Goal: Task Accomplishment & Management: Manage account settings

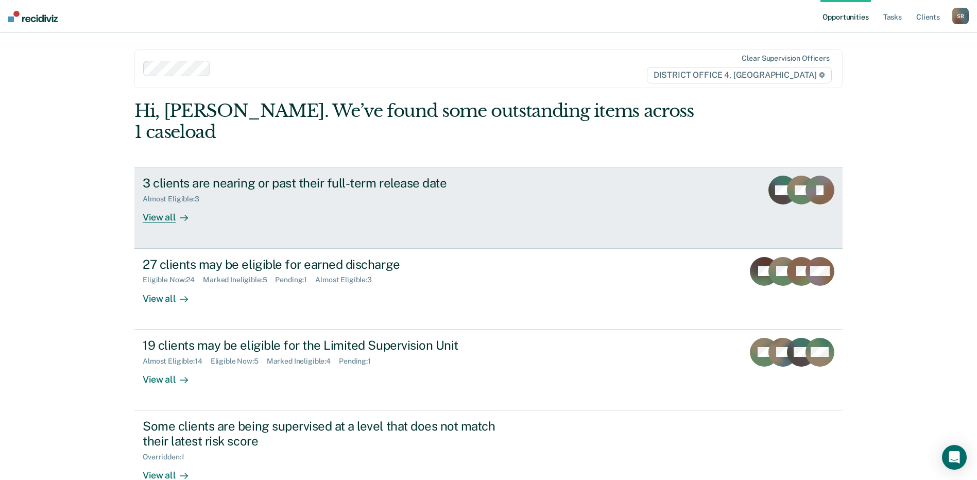
click at [471, 215] on link "3 clients are nearing or past their full-term release date Almost Eligible : 3 …" at bounding box center [488, 207] width 708 height 81
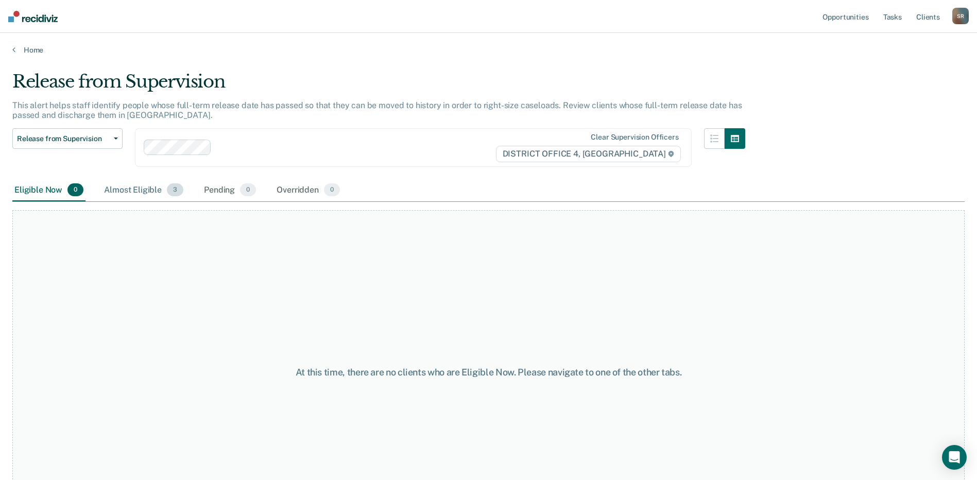
click at [156, 187] on div "Almost Eligible 3" at bounding box center [143, 190] width 83 height 23
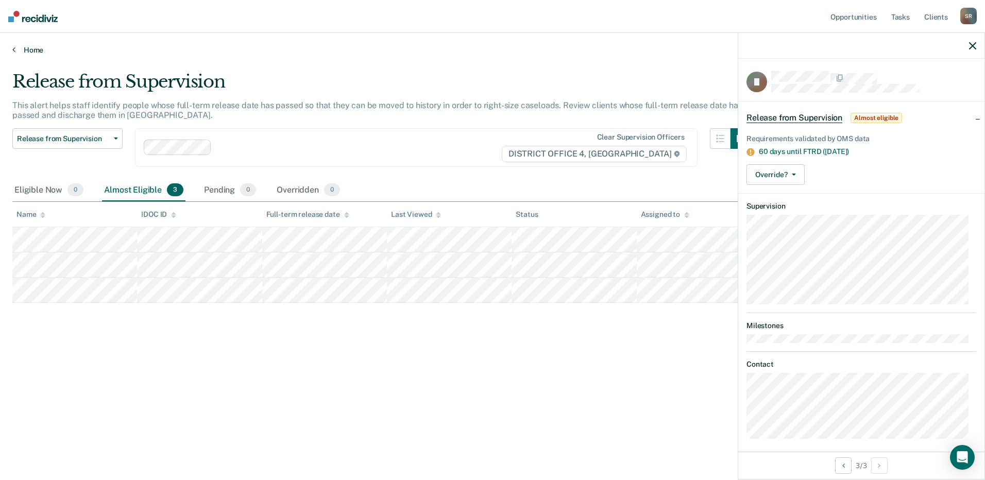
click at [14, 48] on icon at bounding box center [13, 49] width 3 height 8
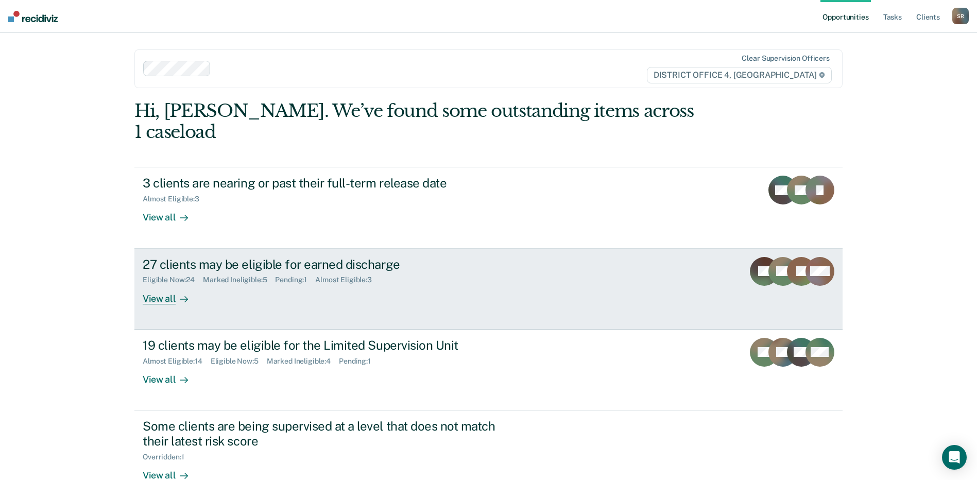
click at [334, 271] on div "Eligible Now : 24 Marked Ineligible : 5 Pending : 1 Almost Eligible : 3" at bounding box center [324, 277] width 362 height 13
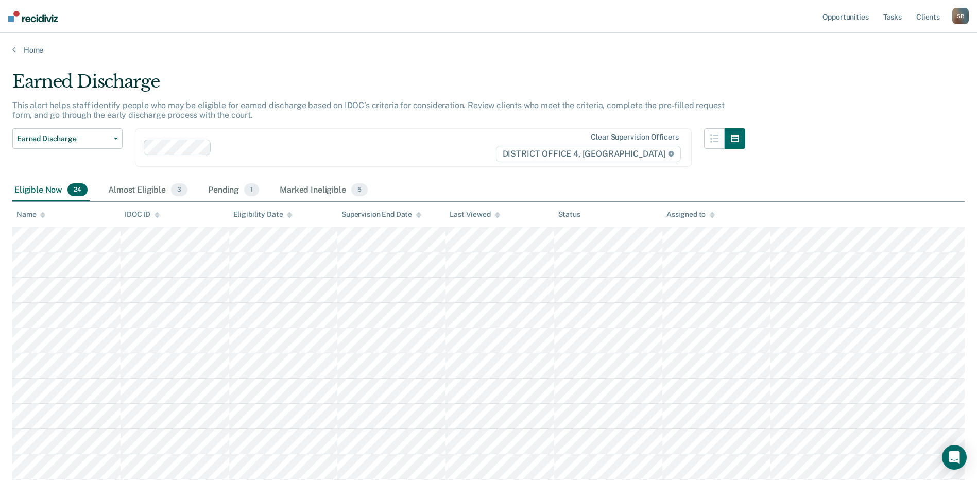
click at [419, 215] on icon at bounding box center [418, 215] width 5 height 7
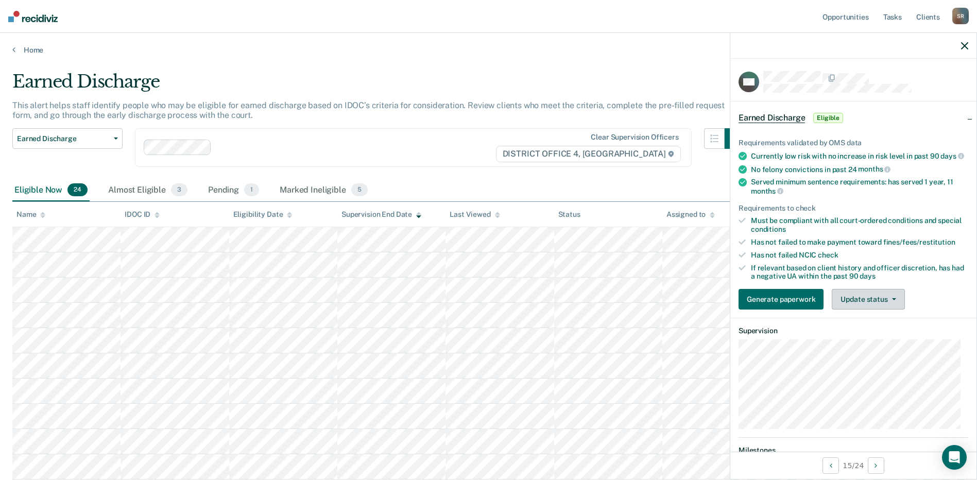
click at [885, 308] on button "Update status" at bounding box center [868, 299] width 73 height 21
click at [800, 267] on ul "Requirements validated by OMS data Currently low risk with no increase in risk …" at bounding box center [853, 210] width 230 height 142
click at [298, 190] on div "Marked Ineligible 5" at bounding box center [324, 190] width 92 height 23
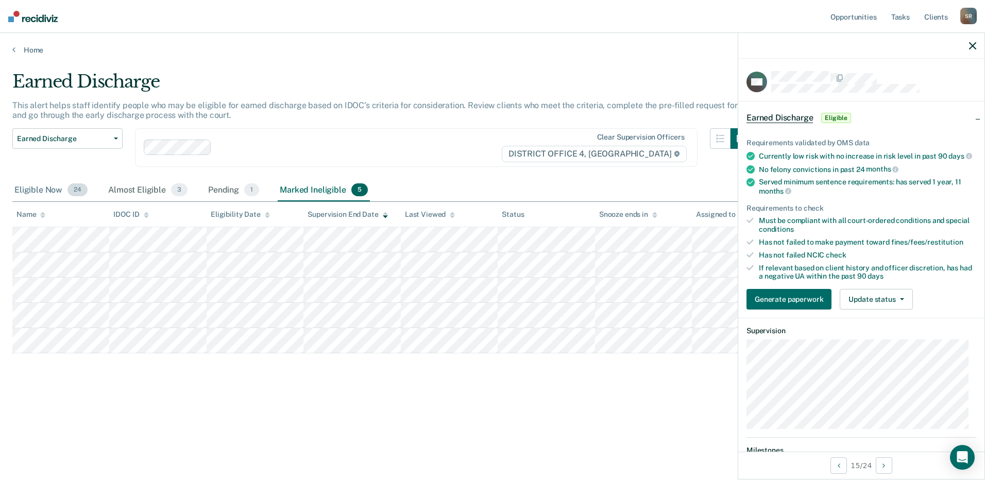
click at [63, 188] on div "Eligible Now 24" at bounding box center [50, 190] width 77 height 23
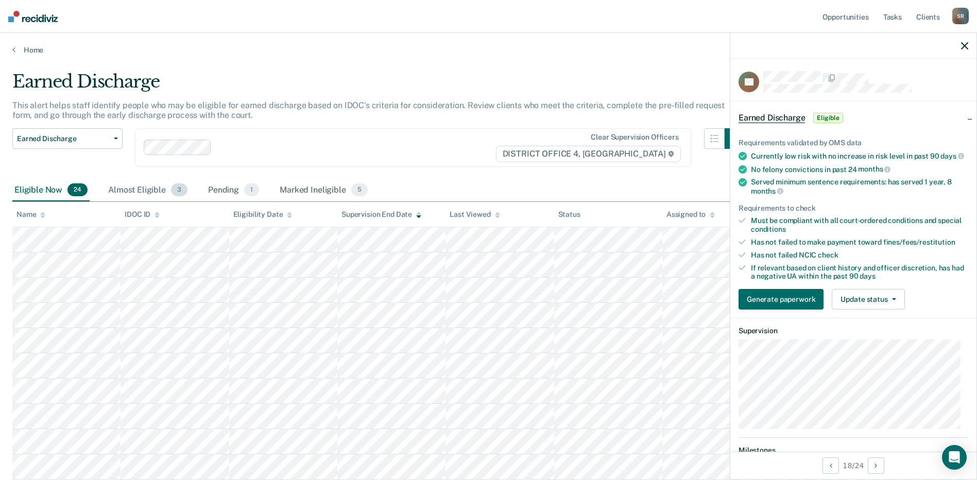
click at [153, 184] on div "Almost Eligible 3" at bounding box center [147, 190] width 83 height 23
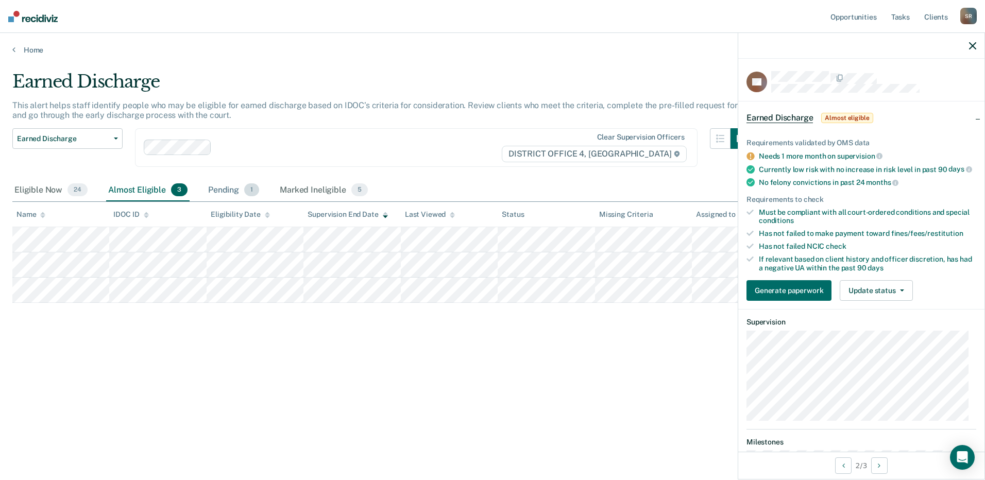
click at [218, 185] on div "Pending 1" at bounding box center [233, 190] width 55 height 23
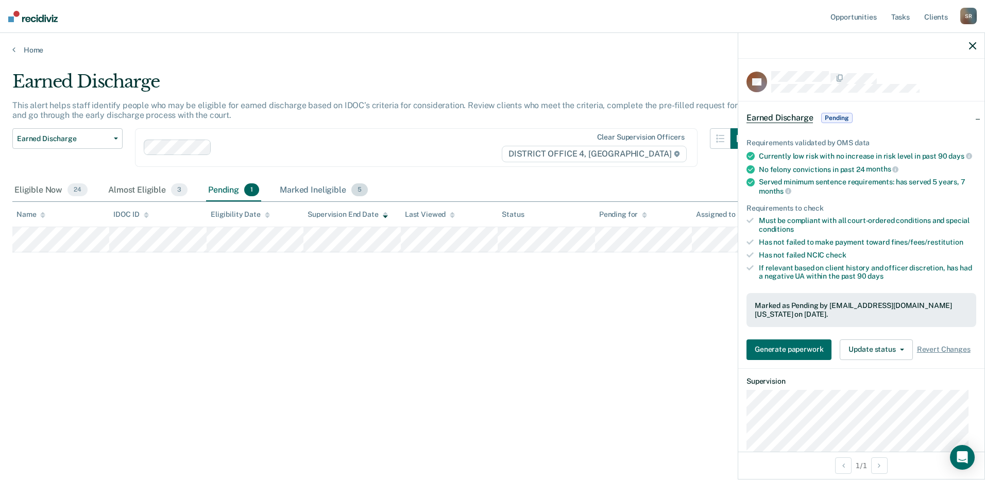
click at [318, 187] on div "Marked Ineligible 5" at bounding box center [324, 190] width 92 height 23
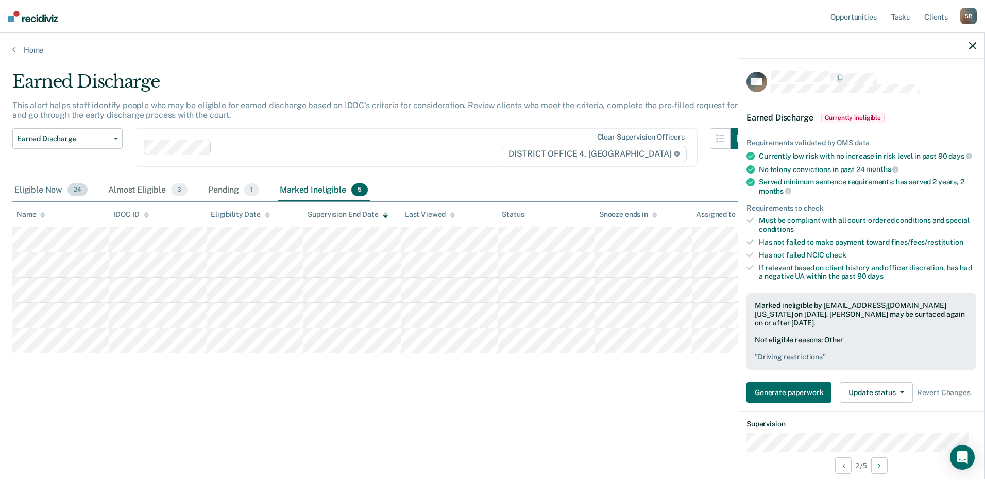
click at [45, 191] on div "Eligible Now 24" at bounding box center [50, 190] width 77 height 23
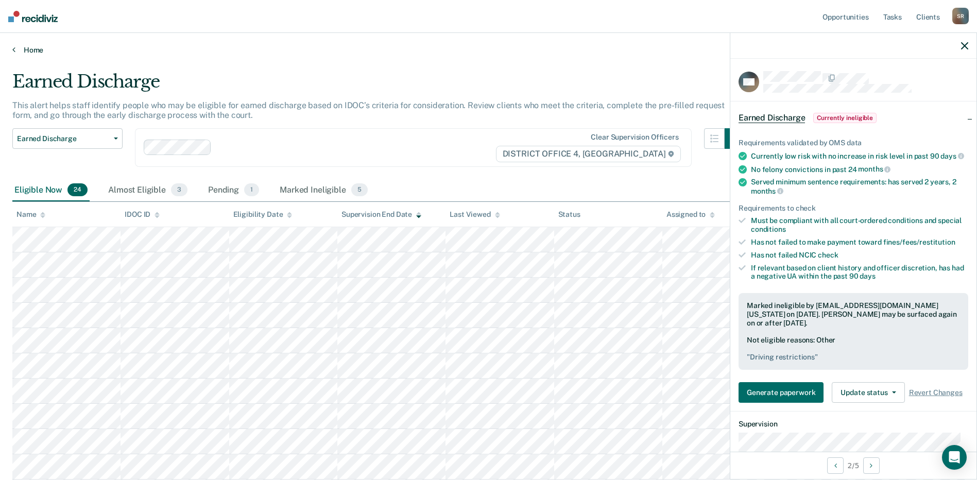
click at [14, 50] on icon at bounding box center [13, 49] width 3 height 8
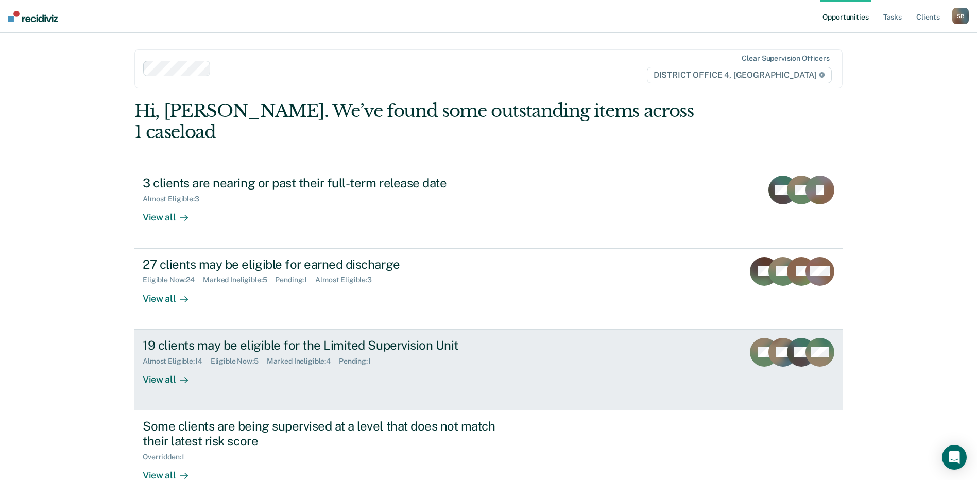
click at [211, 357] on div "Eligible Now : 5" at bounding box center [239, 361] width 56 height 9
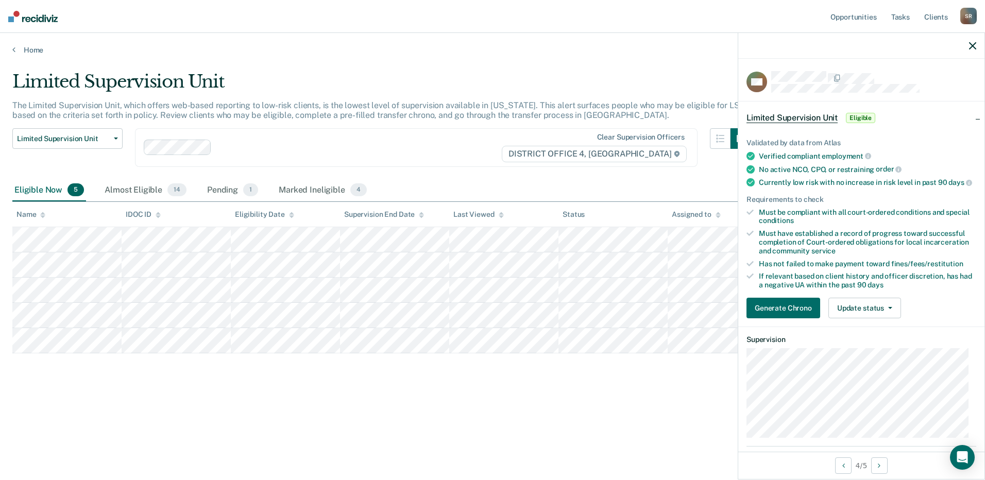
click at [414, 354] on div "Limited Supervision Unit The Limited Supervision Unit, which offers web-based r…" at bounding box center [492, 237] width 960 height 332
click at [870, 318] on button "Update status" at bounding box center [864, 308] width 73 height 21
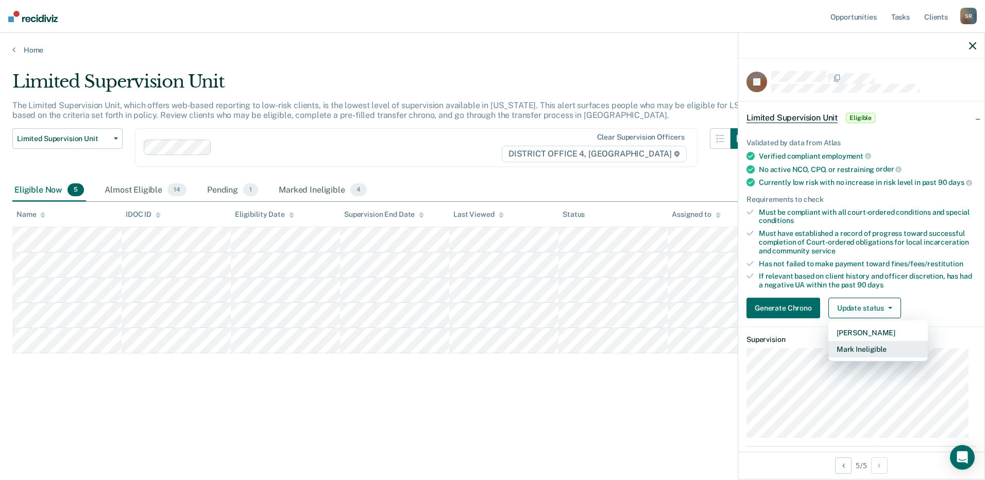
click at [865, 357] on button "Mark Ineligible" at bounding box center [877, 349] width 99 height 16
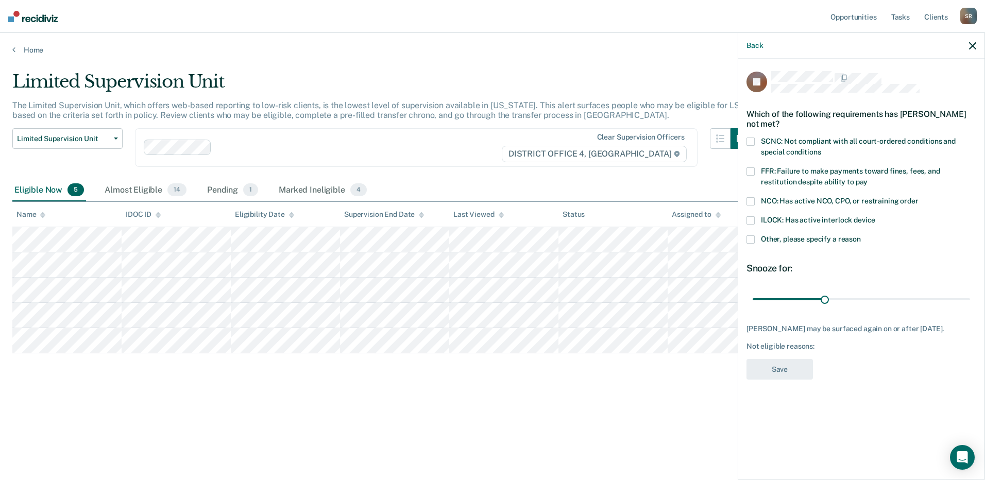
click at [790, 146] on span "SCNC: Not compliant with all court-ordered conditions and special conditions" at bounding box center [858, 146] width 195 height 19
click at [769, 236] on span "Other, please specify a reason" at bounding box center [811, 239] width 100 height 8
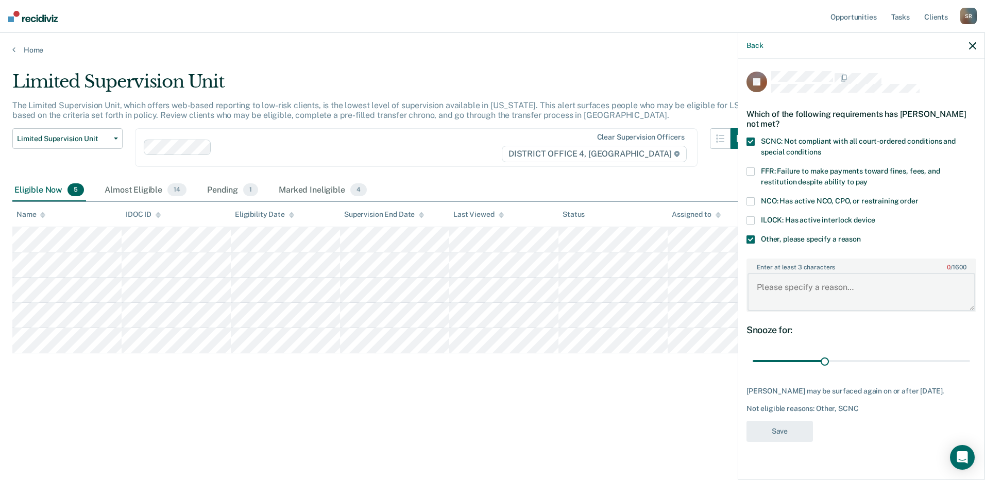
click at [796, 301] on textarea "Enter at least 3 characters 0 / 1600" at bounding box center [861, 292] width 228 height 38
type textarea "Pending PV"
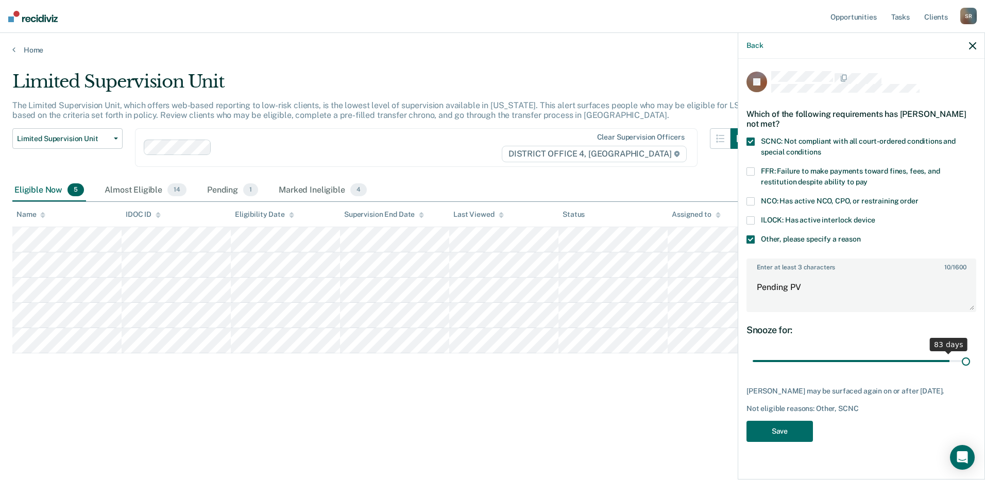
drag, startPoint x: 824, startPoint y: 358, endPoint x: 1206, endPoint y: 358, distance: 381.6
type input "90"
click at [970, 358] on input "range" at bounding box center [860, 361] width 217 height 18
click at [784, 432] on button "Save" at bounding box center [779, 431] width 66 height 21
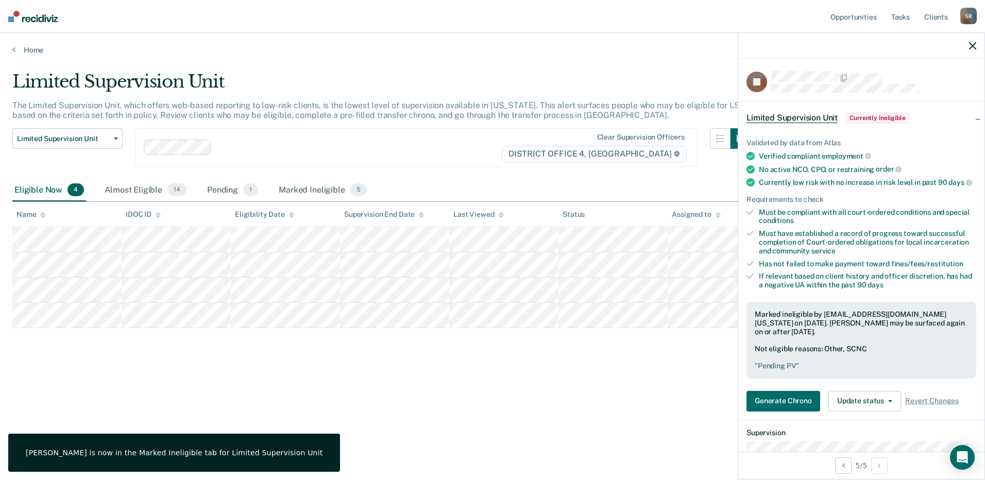
click at [297, 373] on div "Limited Supervision Unit The Limited Supervision Unit, which offers web-based r…" at bounding box center [492, 237] width 960 height 332
click at [109, 188] on div "Almost Eligible 14" at bounding box center [145, 190] width 86 height 23
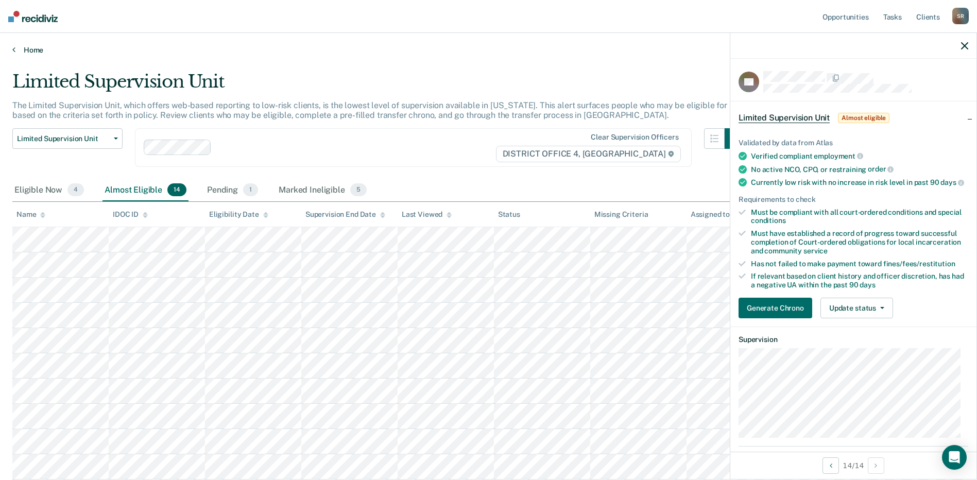
click at [18, 52] on link "Home" at bounding box center [488, 49] width 952 height 9
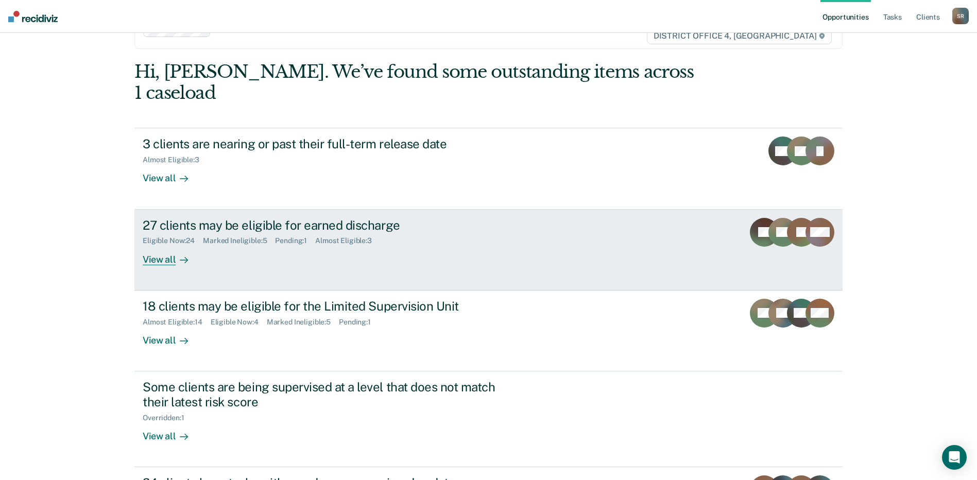
scroll to position [103, 0]
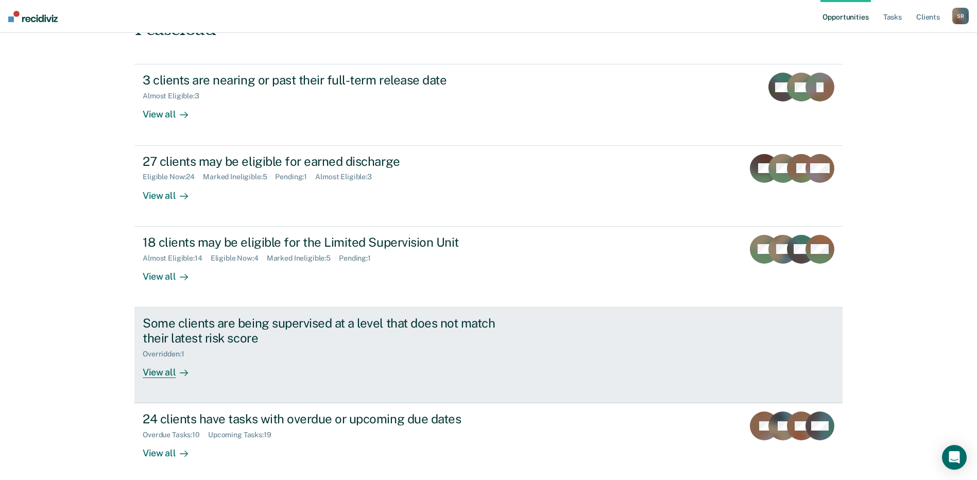
click at [186, 350] on div "Overridden : 1" at bounding box center [167, 354] width 49 height 9
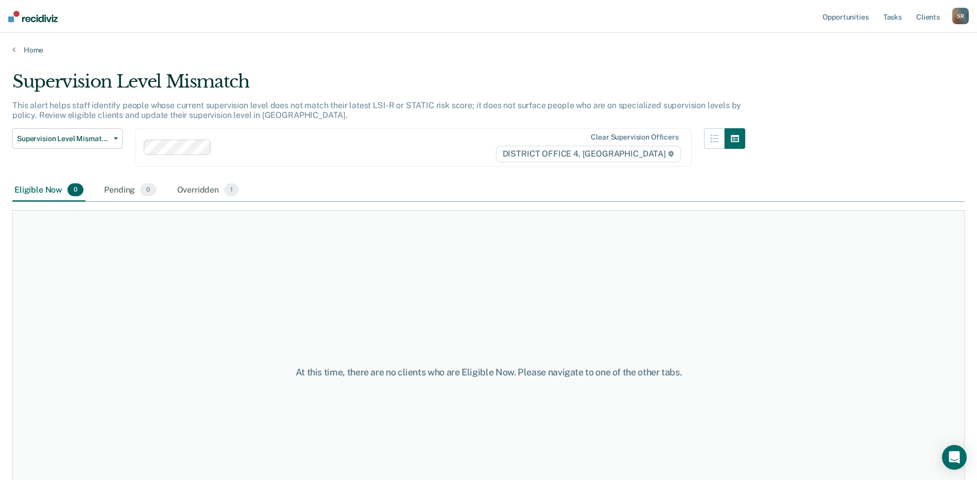
click at [173, 184] on div "Eligible Now 0 Pending 0 Overridden 1" at bounding box center [126, 190] width 229 height 23
click at [171, 193] on div "Eligible Now 0 Pending 0 Overridden 1" at bounding box center [126, 190] width 229 height 23
click at [183, 191] on div "Overridden 1" at bounding box center [208, 190] width 66 height 23
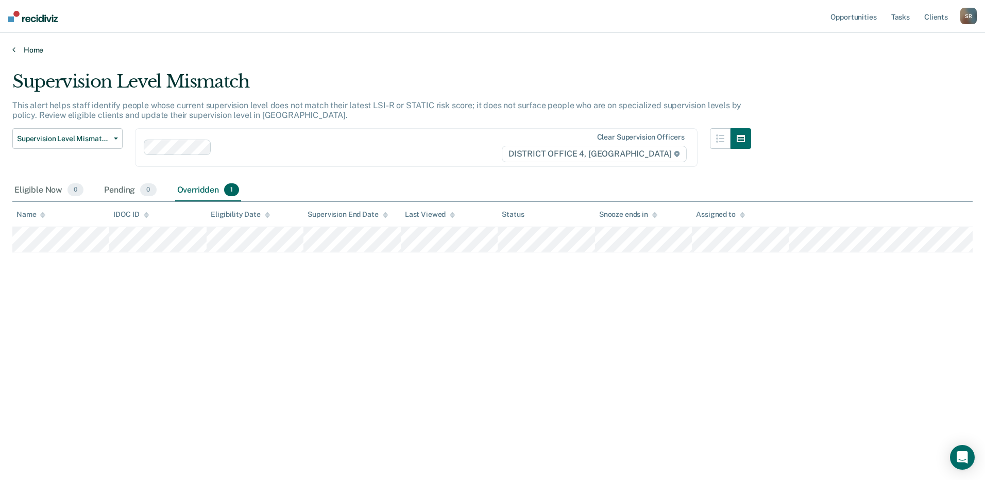
click at [13, 49] on icon at bounding box center [13, 49] width 3 height 8
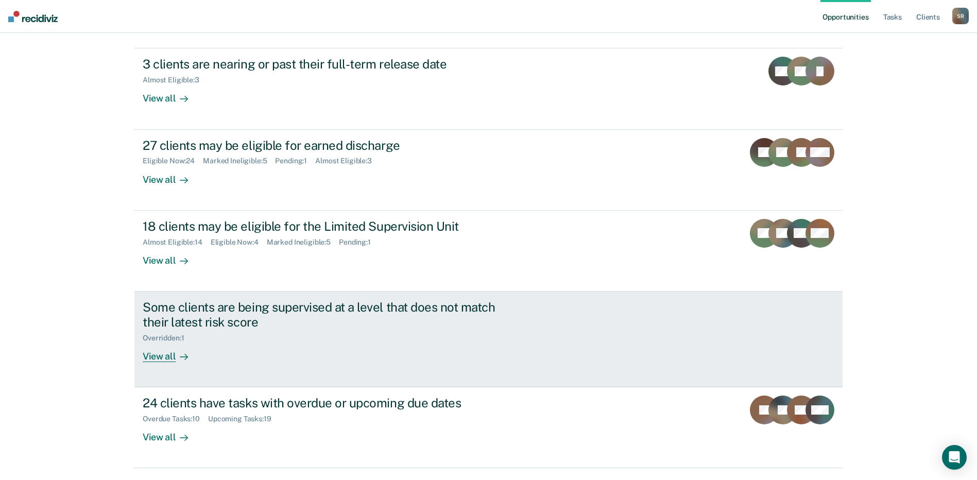
scroll to position [127, 0]
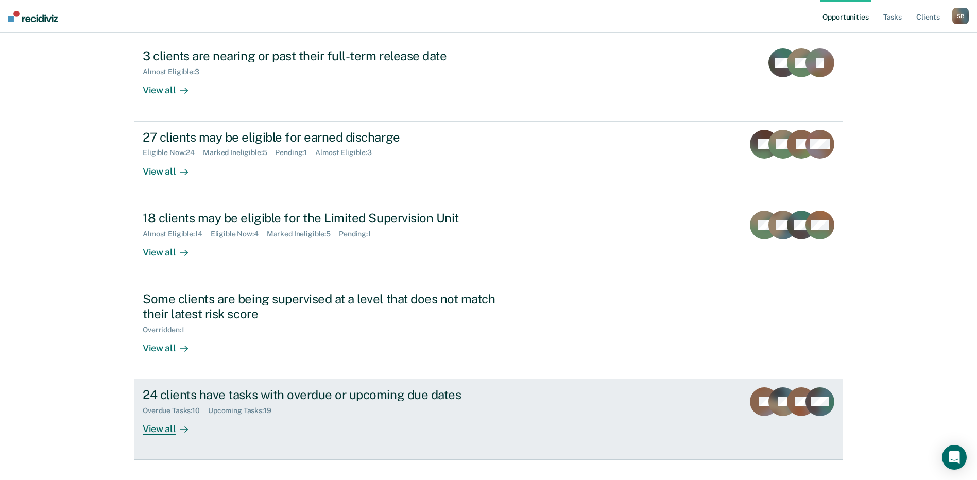
click at [289, 387] on div "24 clients have tasks with overdue or upcoming due dates" at bounding box center [324, 394] width 362 height 15
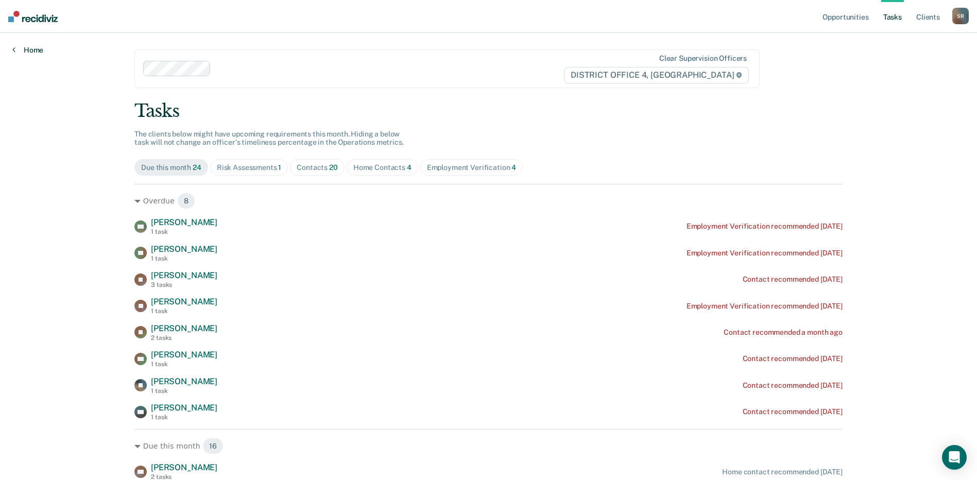
click at [26, 47] on link "Home" at bounding box center [27, 49] width 31 height 9
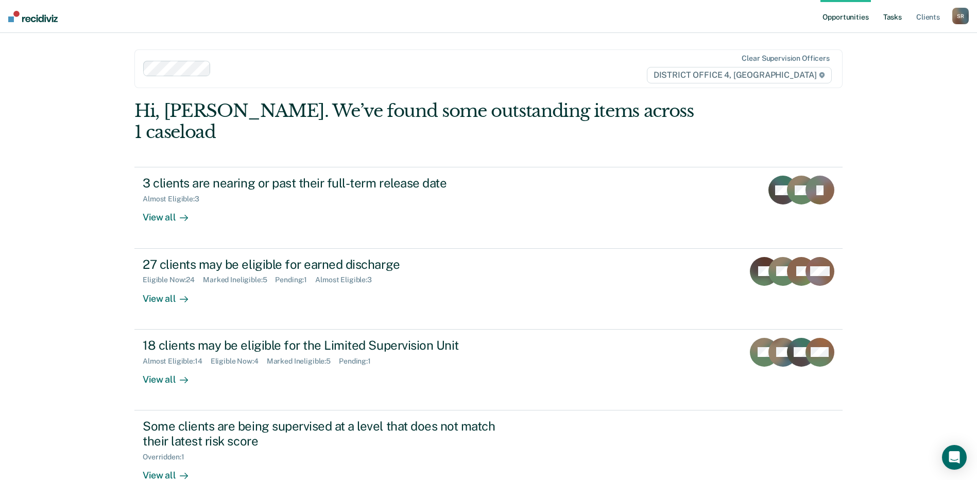
click at [889, 16] on link "Tasks" at bounding box center [892, 16] width 23 height 33
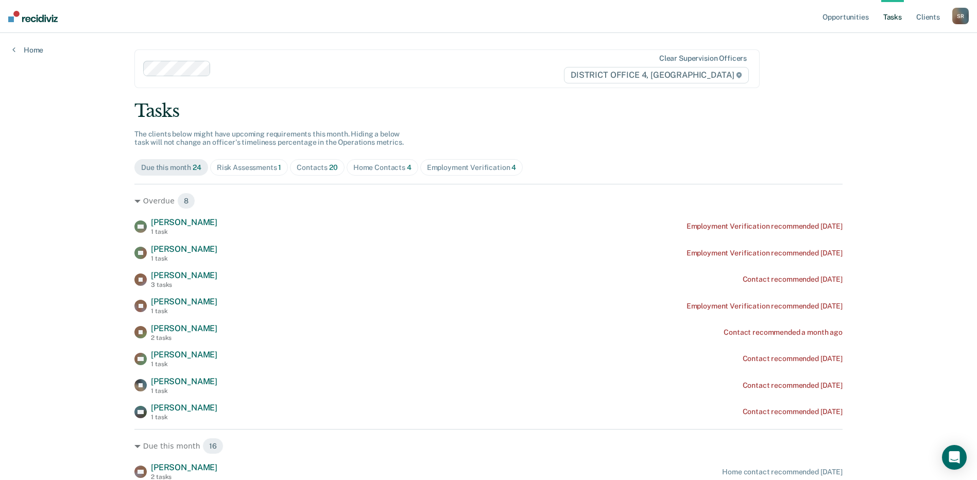
click at [259, 167] on div "Risk Assessments 1" at bounding box center [249, 167] width 65 height 9
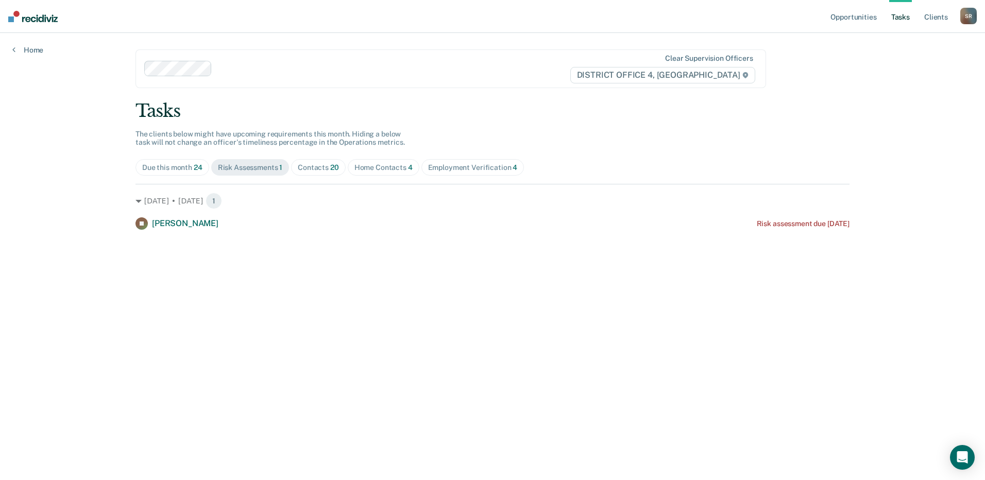
click at [323, 166] on div "Contacts 20" at bounding box center [318, 167] width 41 height 9
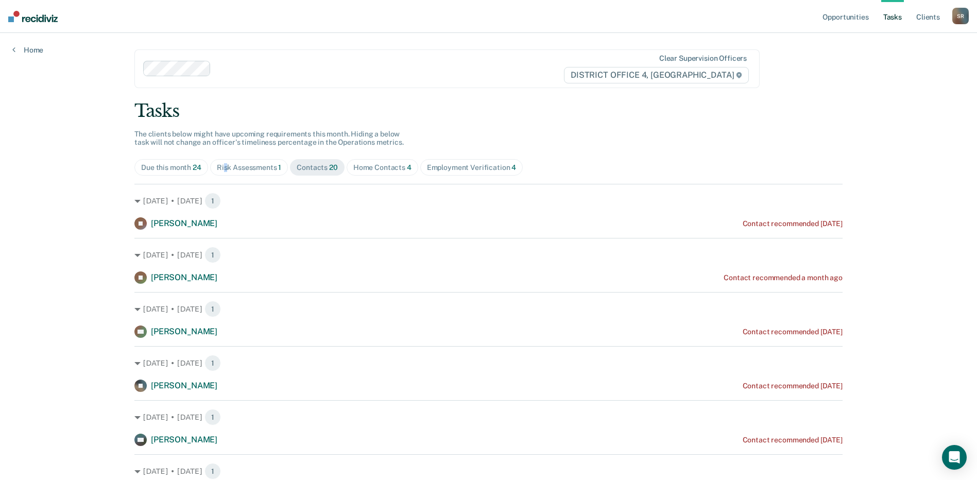
click at [222, 164] on div "Risk Assessments 1" at bounding box center [249, 167] width 65 height 9
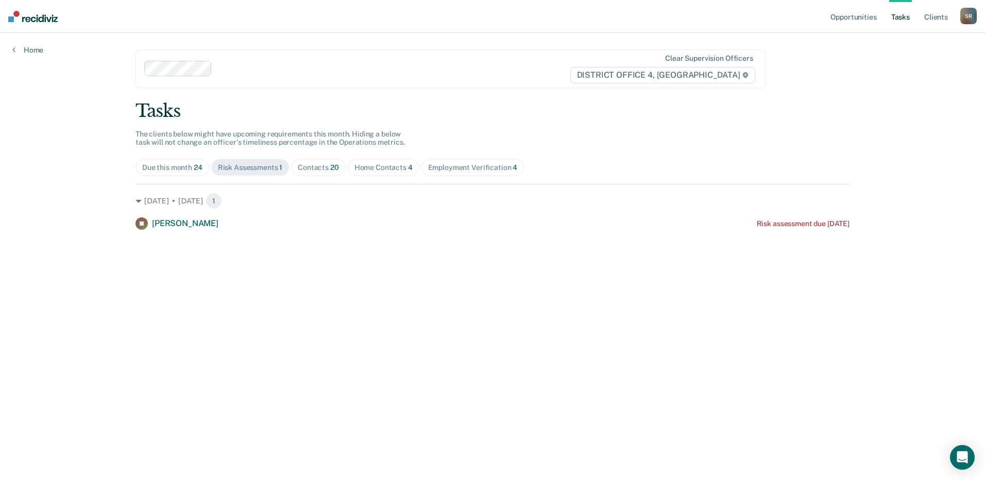
drag, startPoint x: 222, startPoint y: 164, endPoint x: 304, endPoint y: 166, distance: 81.9
click at [298, 165] on div "Contacts 20" at bounding box center [318, 167] width 41 height 9
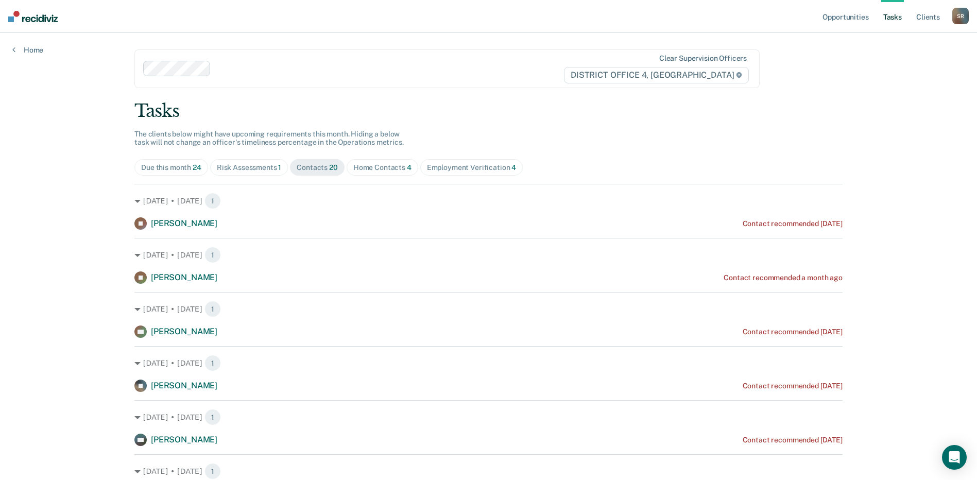
click at [228, 173] on span "Risk Assessments 1" at bounding box center [249, 167] width 78 height 16
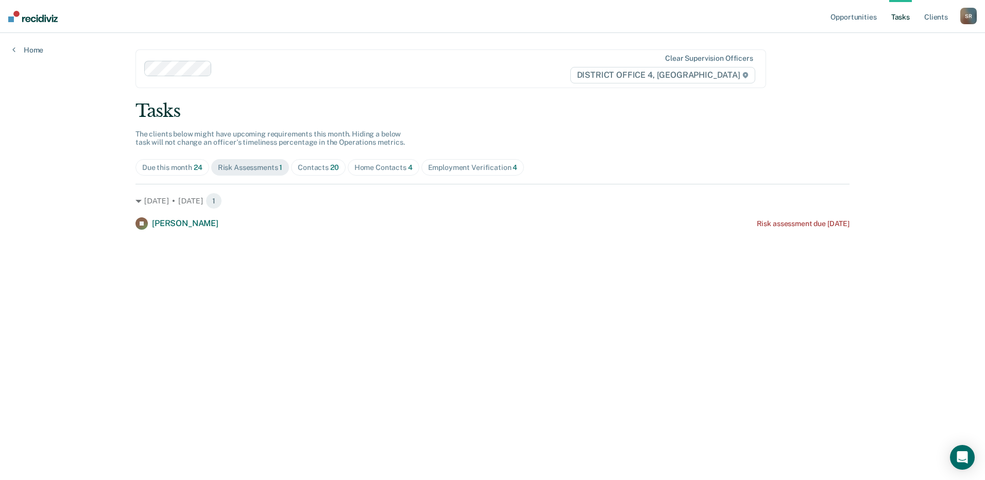
click at [313, 174] on span "Contacts 20" at bounding box center [318, 167] width 55 height 16
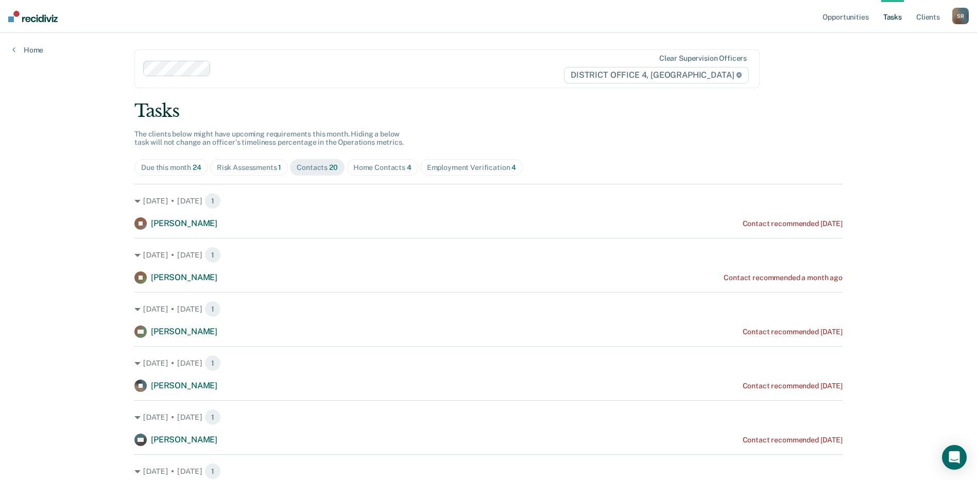
click at [373, 171] on div "Home Contacts 4" at bounding box center [382, 167] width 58 height 9
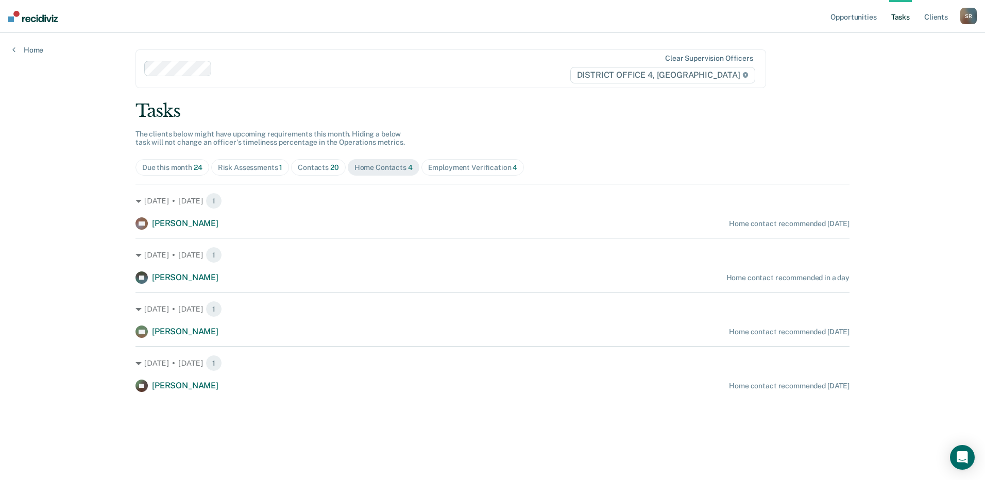
click at [454, 162] on span "Employment Verification 4" at bounding box center [472, 167] width 103 height 16
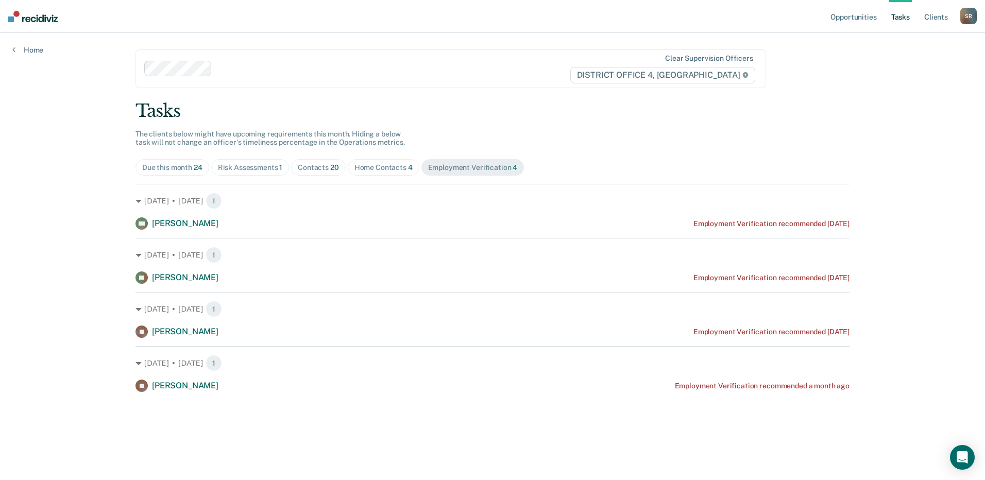
click at [277, 166] on div "Risk Assessments 1" at bounding box center [250, 167] width 65 height 9
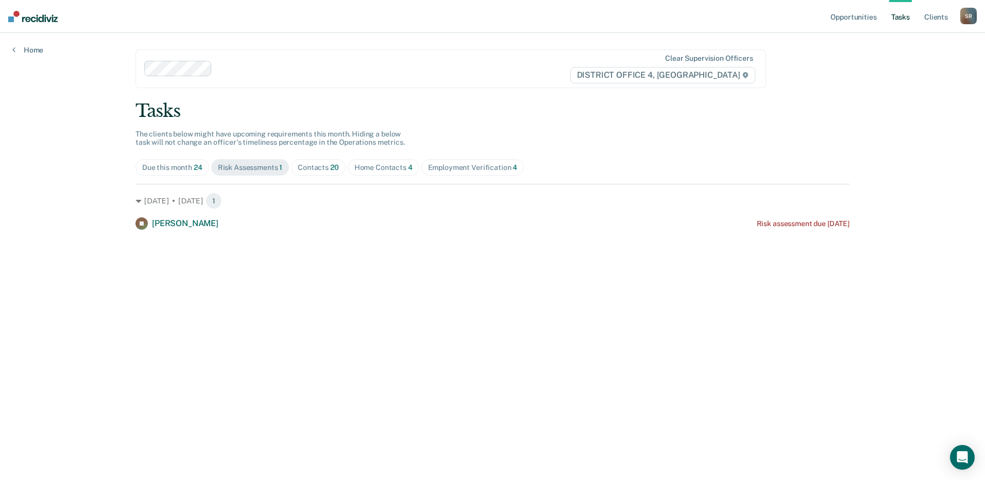
click at [200, 169] on span "24" at bounding box center [198, 167] width 9 height 8
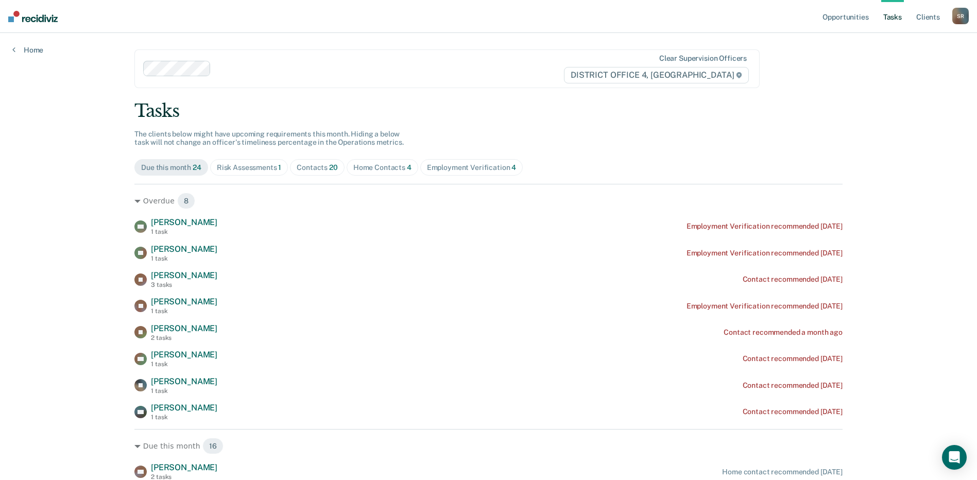
click at [260, 168] on div "Risk Assessments 1" at bounding box center [249, 167] width 65 height 9
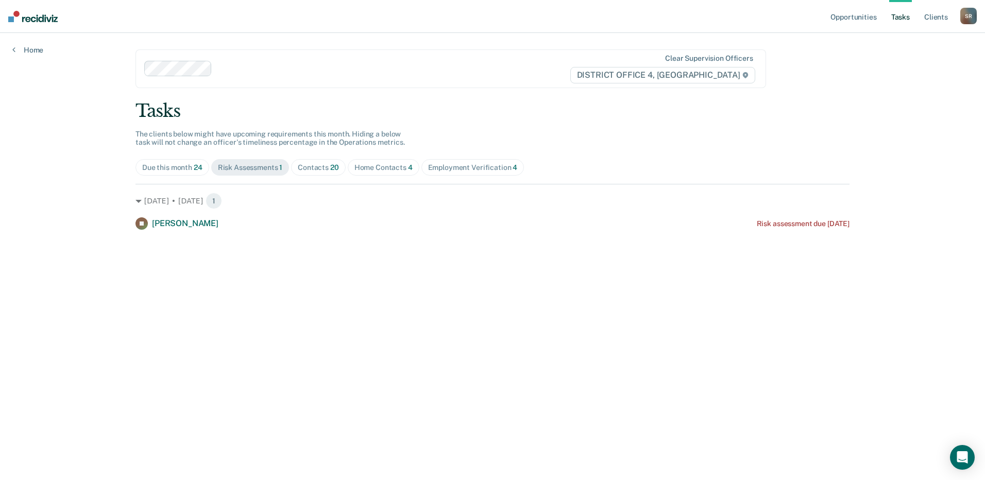
click at [204, 174] on span "Due this month 24" at bounding box center [172, 167] width 74 height 16
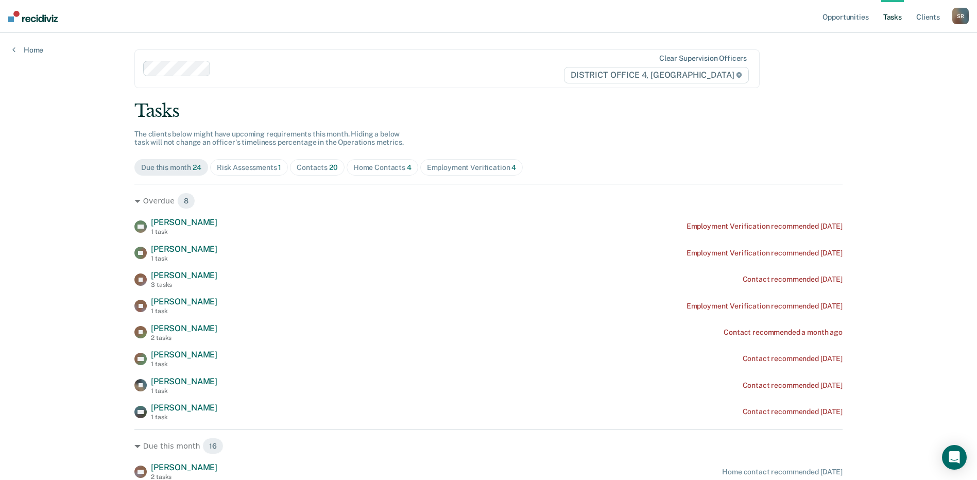
click at [316, 171] on div "Contacts 20" at bounding box center [317, 167] width 41 height 9
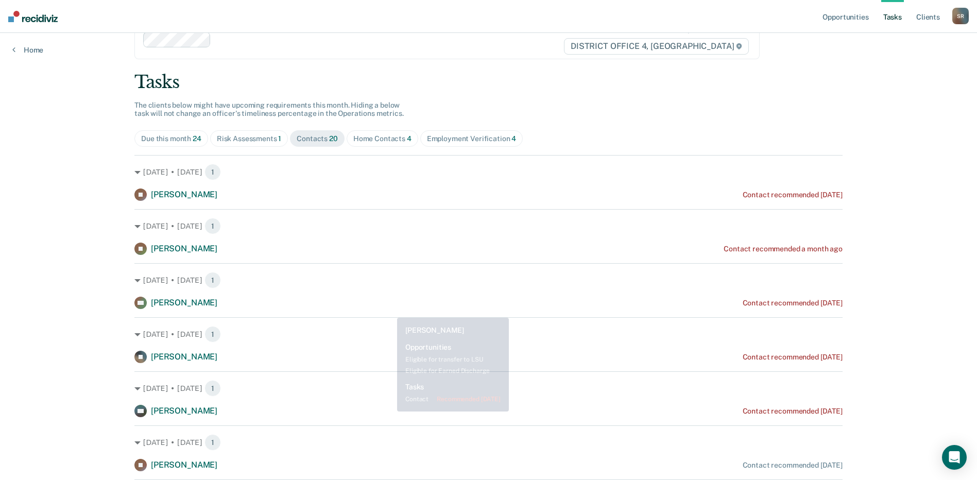
scroll to position [51, 0]
